Goal: Information Seeking & Learning: Learn about a topic

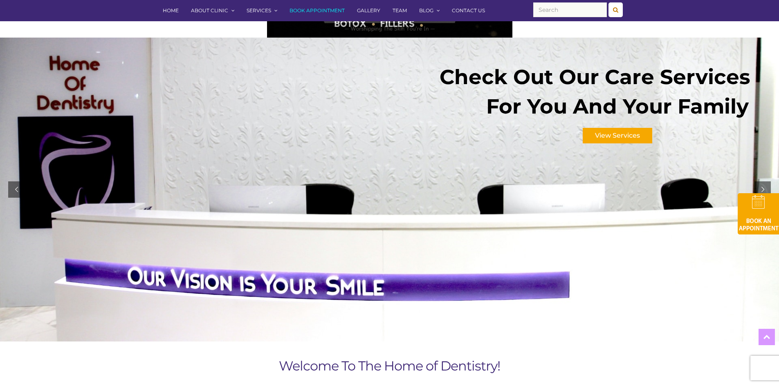
scroll to position [41, 0]
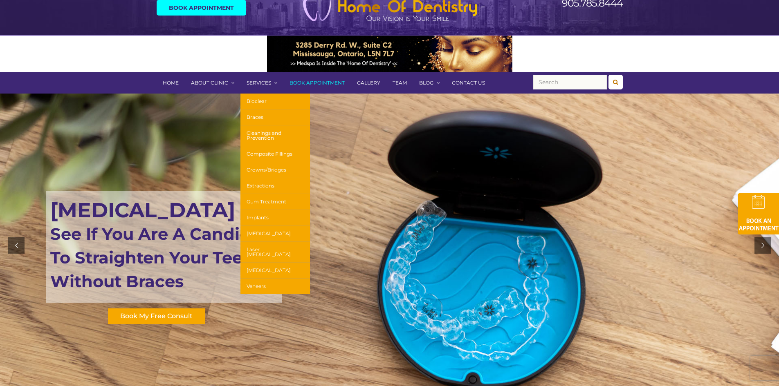
click at [275, 202] on link "Gum Treatment" at bounding box center [274, 202] width 69 height 16
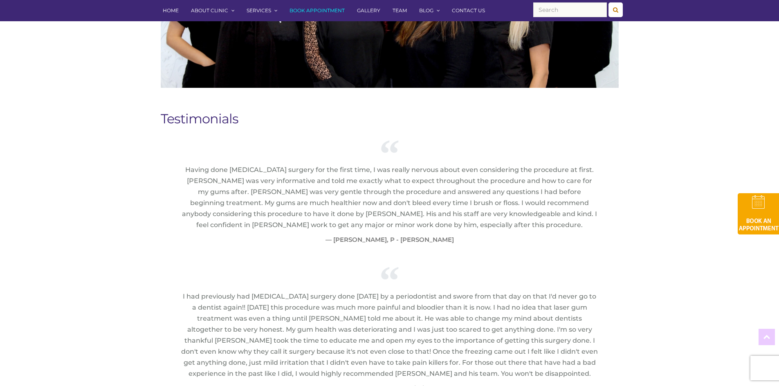
scroll to position [981, 0]
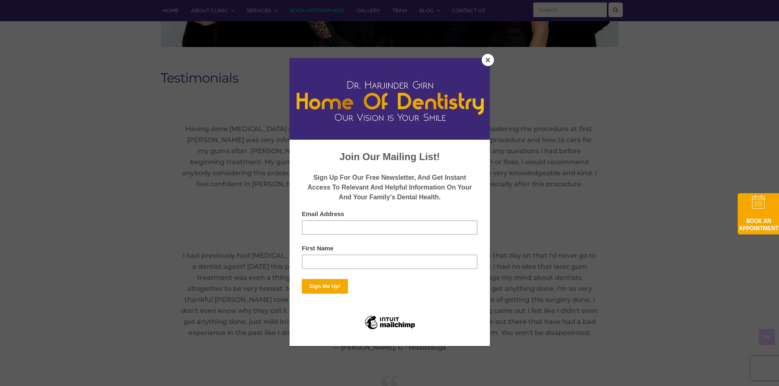
click at [488, 65] on button "Close" at bounding box center [487, 60] width 12 height 12
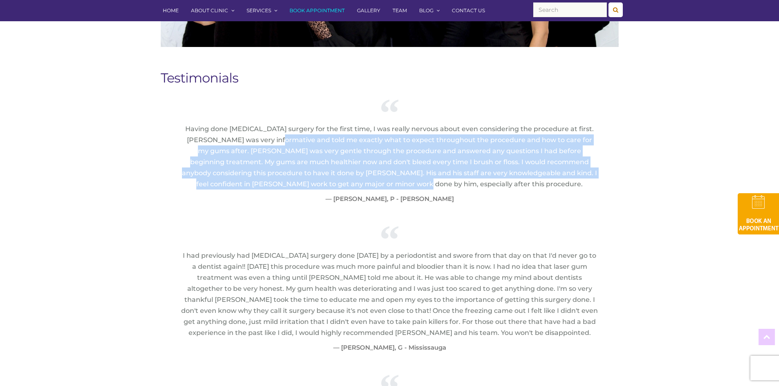
drag, startPoint x: 238, startPoint y: 142, endPoint x: 394, endPoint y: 187, distance: 162.9
click at [394, 187] on p "Having done [MEDICAL_DATA] surgery for the first time, I was really nervous abo…" at bounding box center [389, 156] width 417 height 66
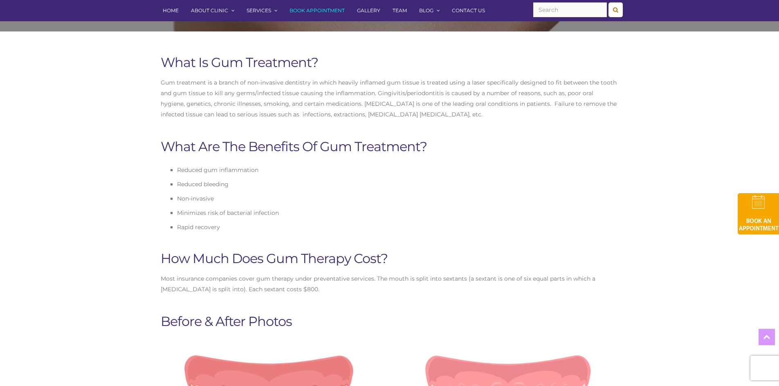
scroll to position [286, 0]
